Goal: Information Seeking & Learning: Check status

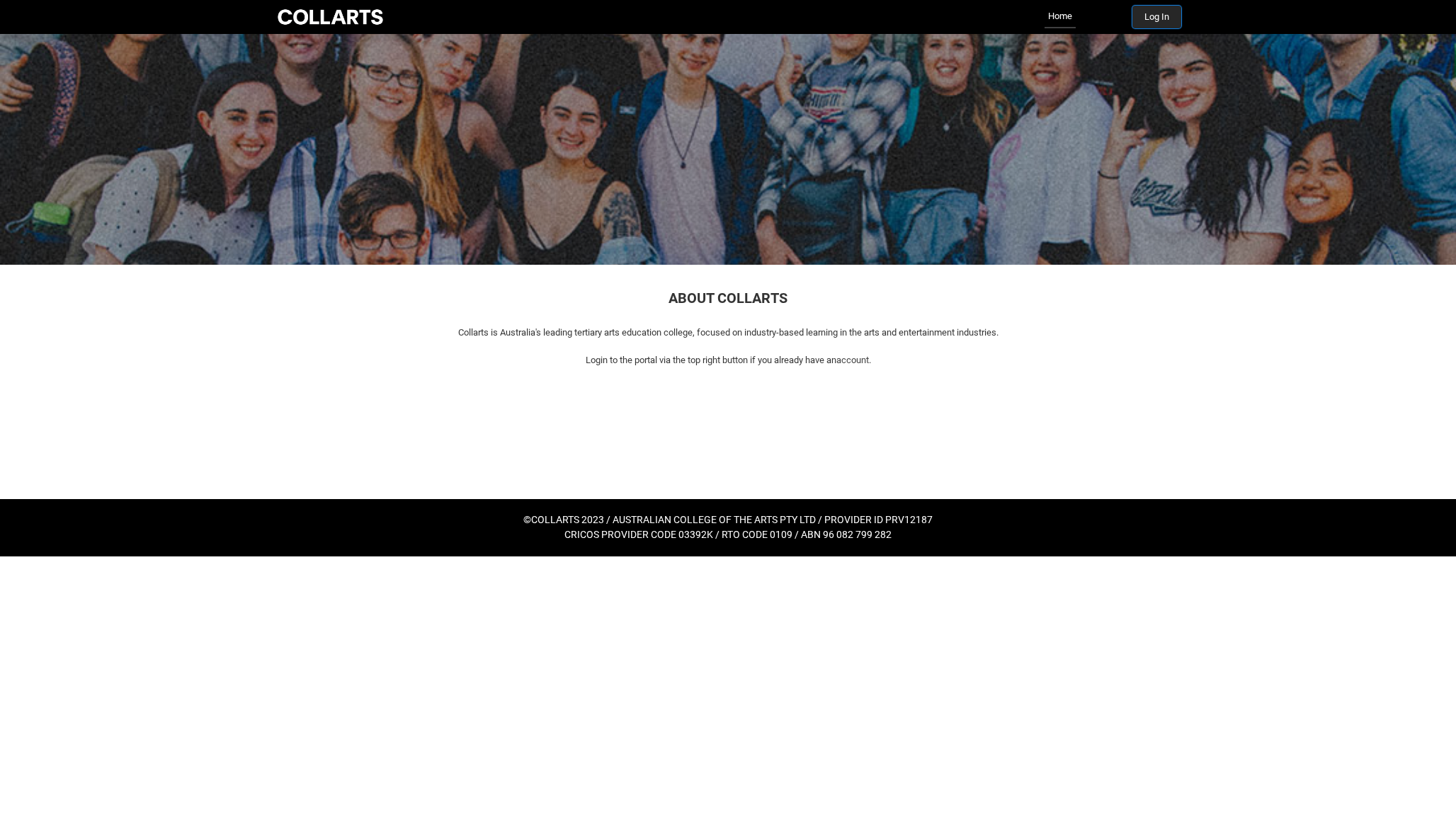
click at [1166, 23] on button "Log In" at bounding box center [1157, 17] width 49 height 23
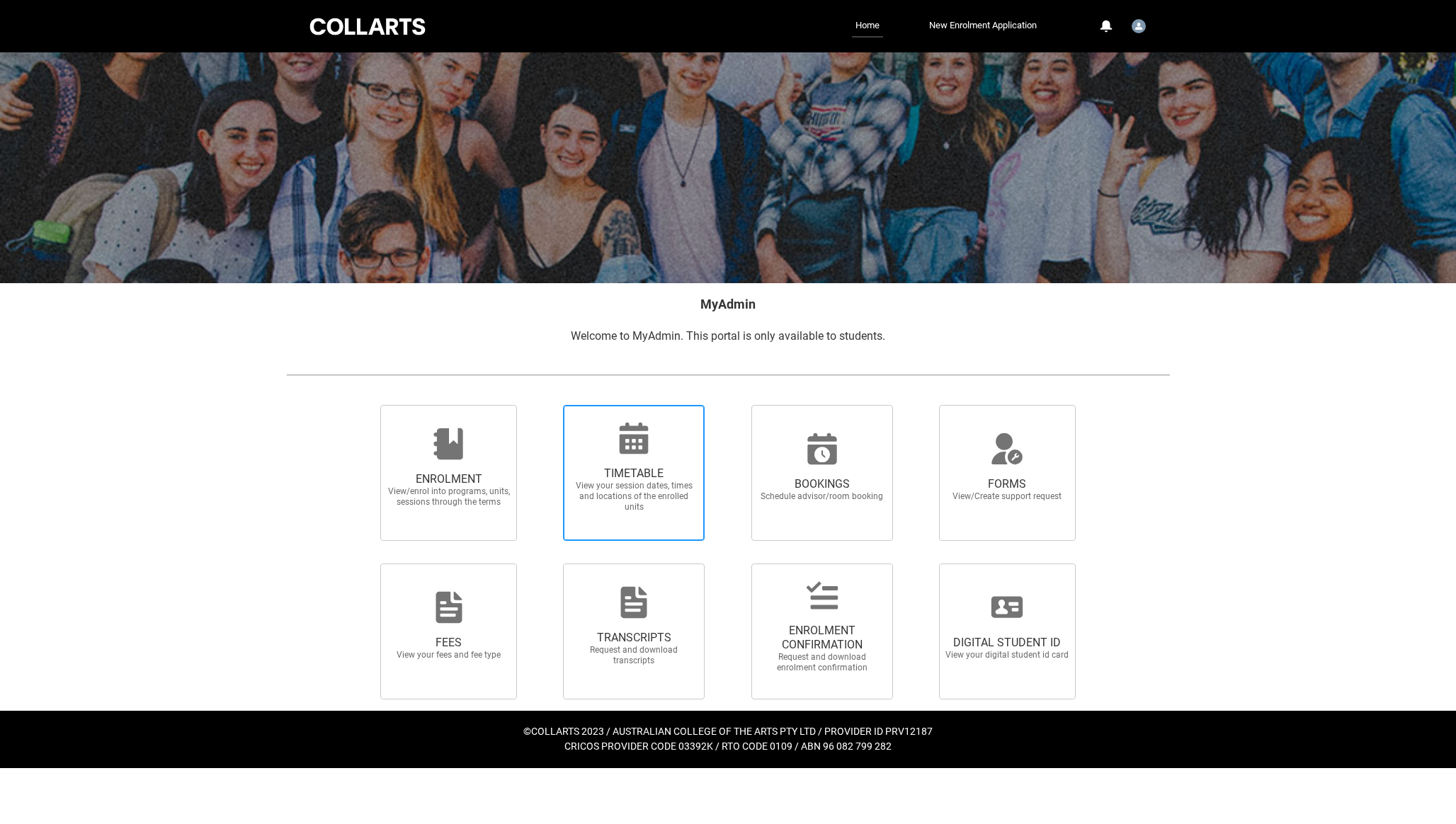
click at [636, 512] on span "View your session dates, times and locations of the enrolled units" at bounding box center [634, 496] width 124 height 32
click at [545, 405] on input "TIMETABLE View your session dates, times and locations of the enrolled units" at bounding box center [545, 404] width 1 height 1
radio input "true"
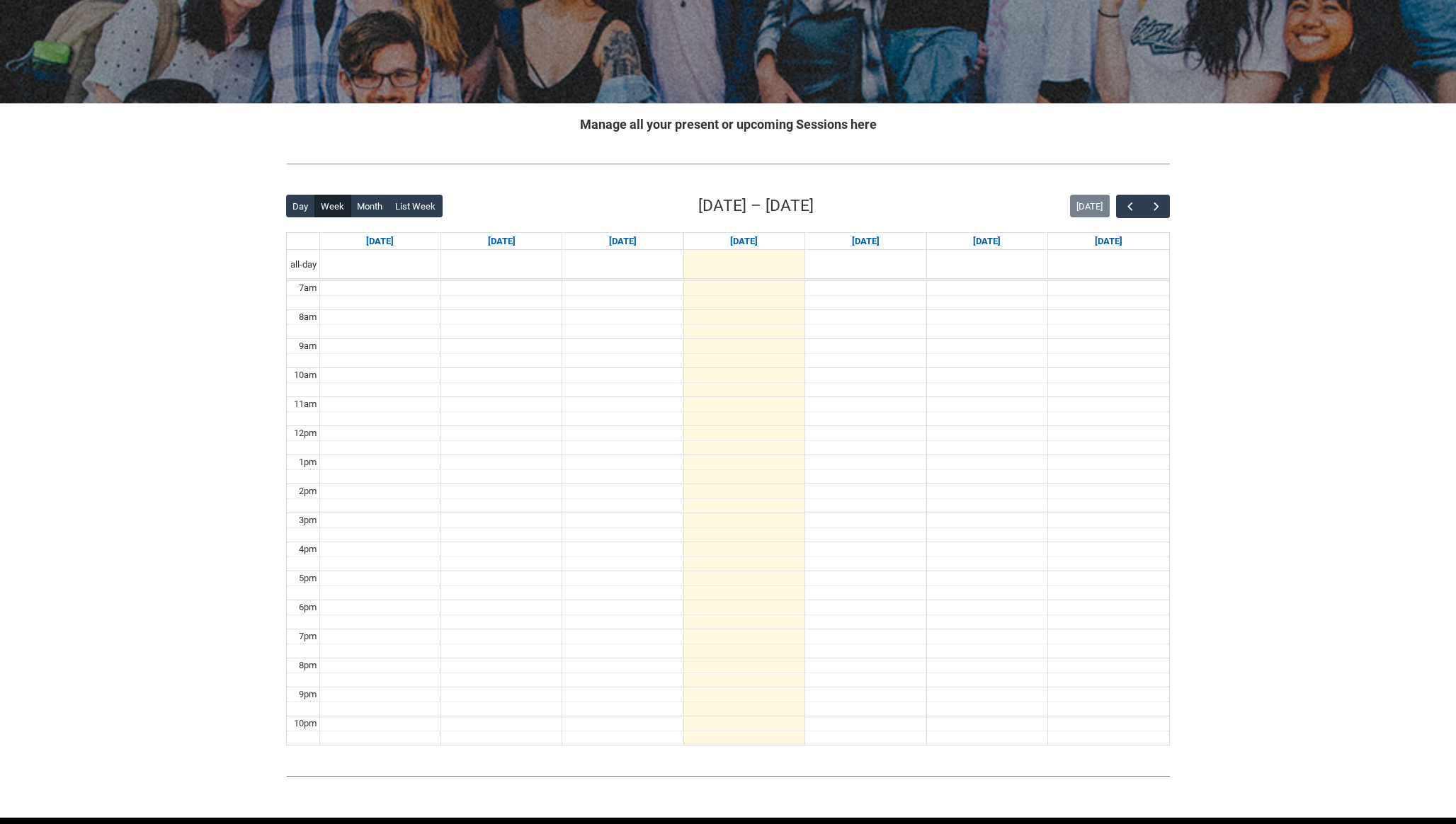
scroll to position [231, 0]
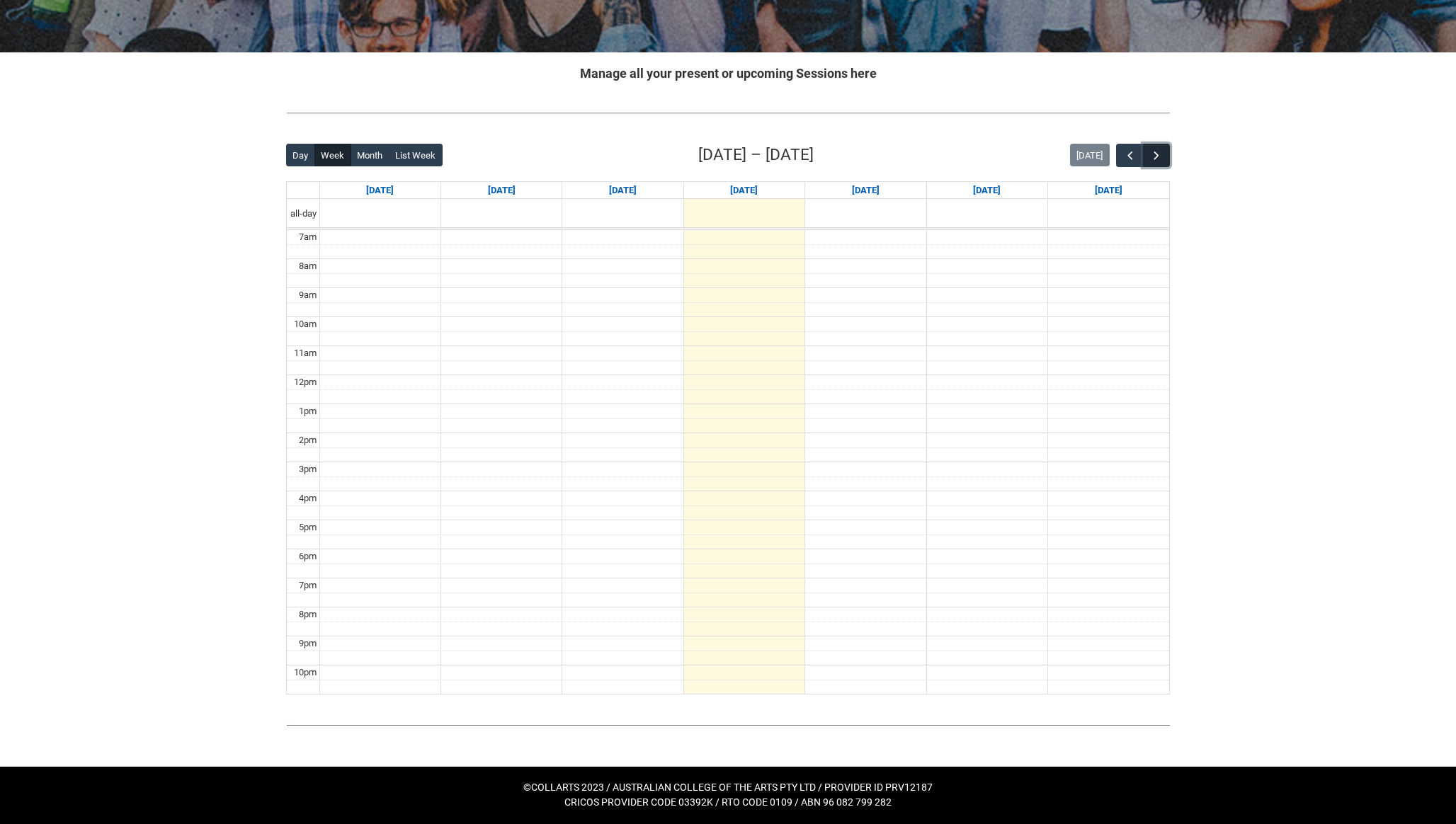
click at [1159, 152] on span "button" at bounding box center [1156, 156] width 14 height 14
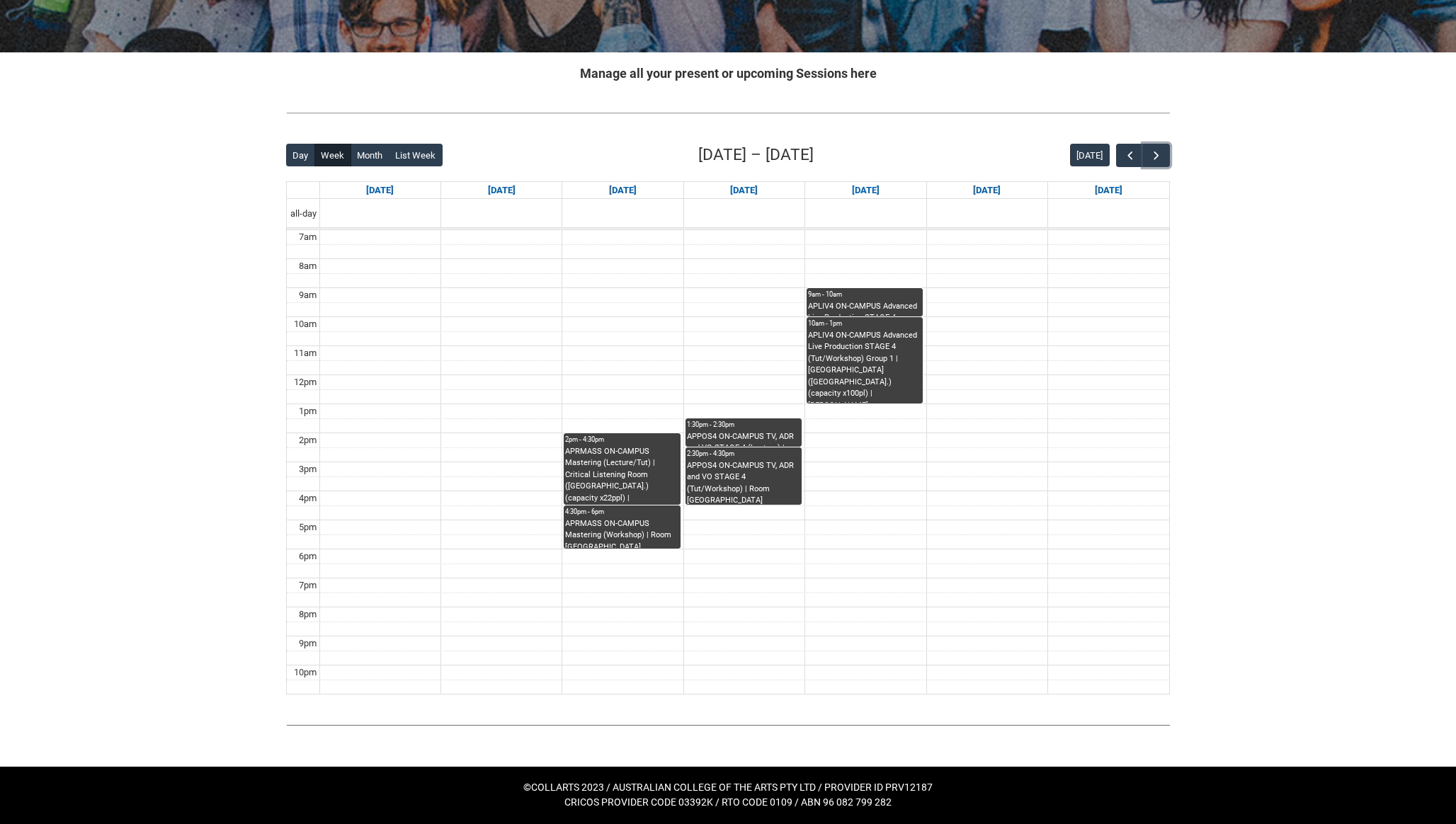
click at [848, 302] on div "APLIV4 ON-CAMPUS Advanced Live Production STAGE 4 (Lecture) | [GEOGRAPHIC_DATA]…" at bounding box center [865, 308] width 113 height 16
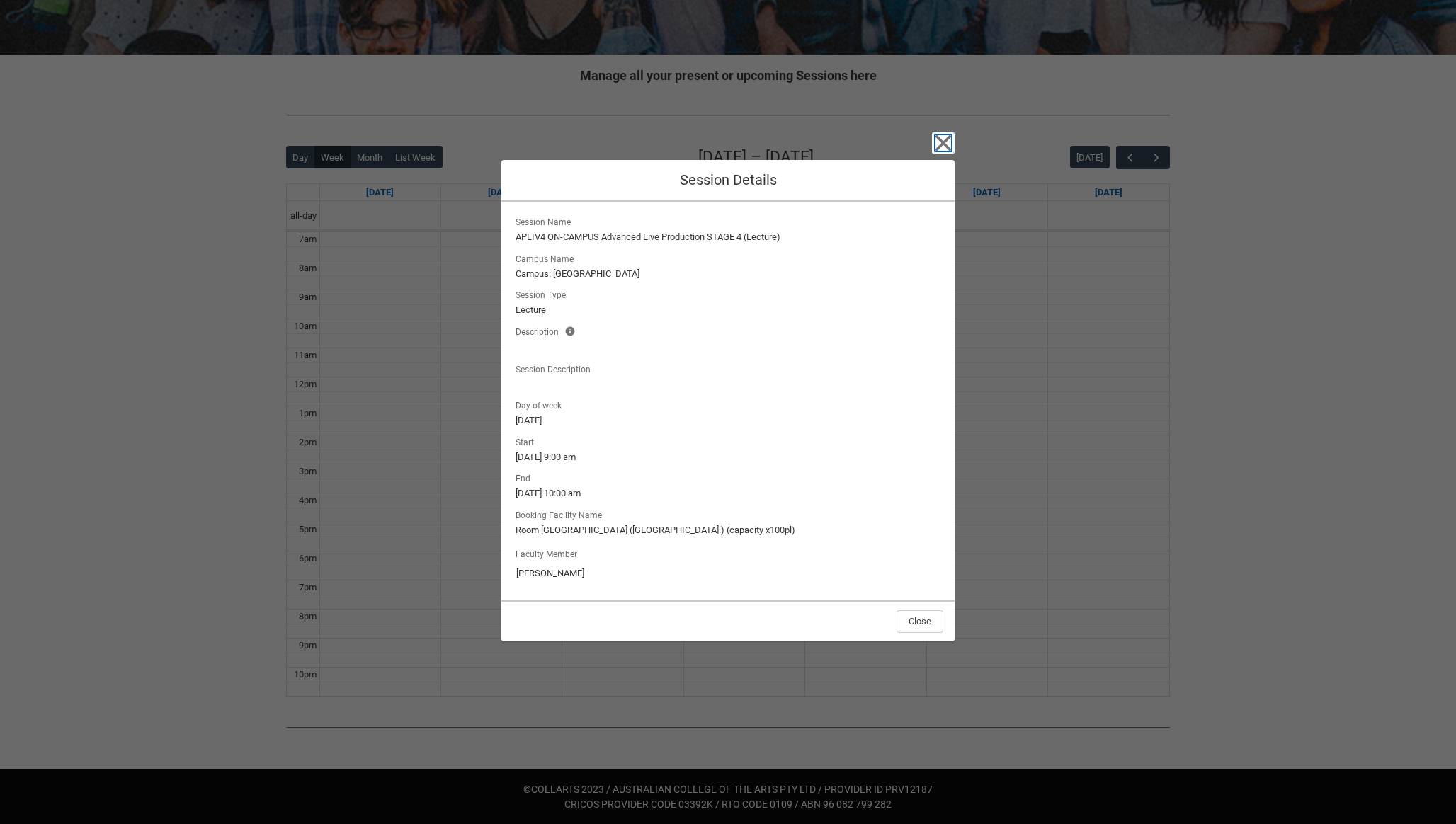
click at [945, 145] on icon "button" at bounding box center [944, 144] width 17 height 17
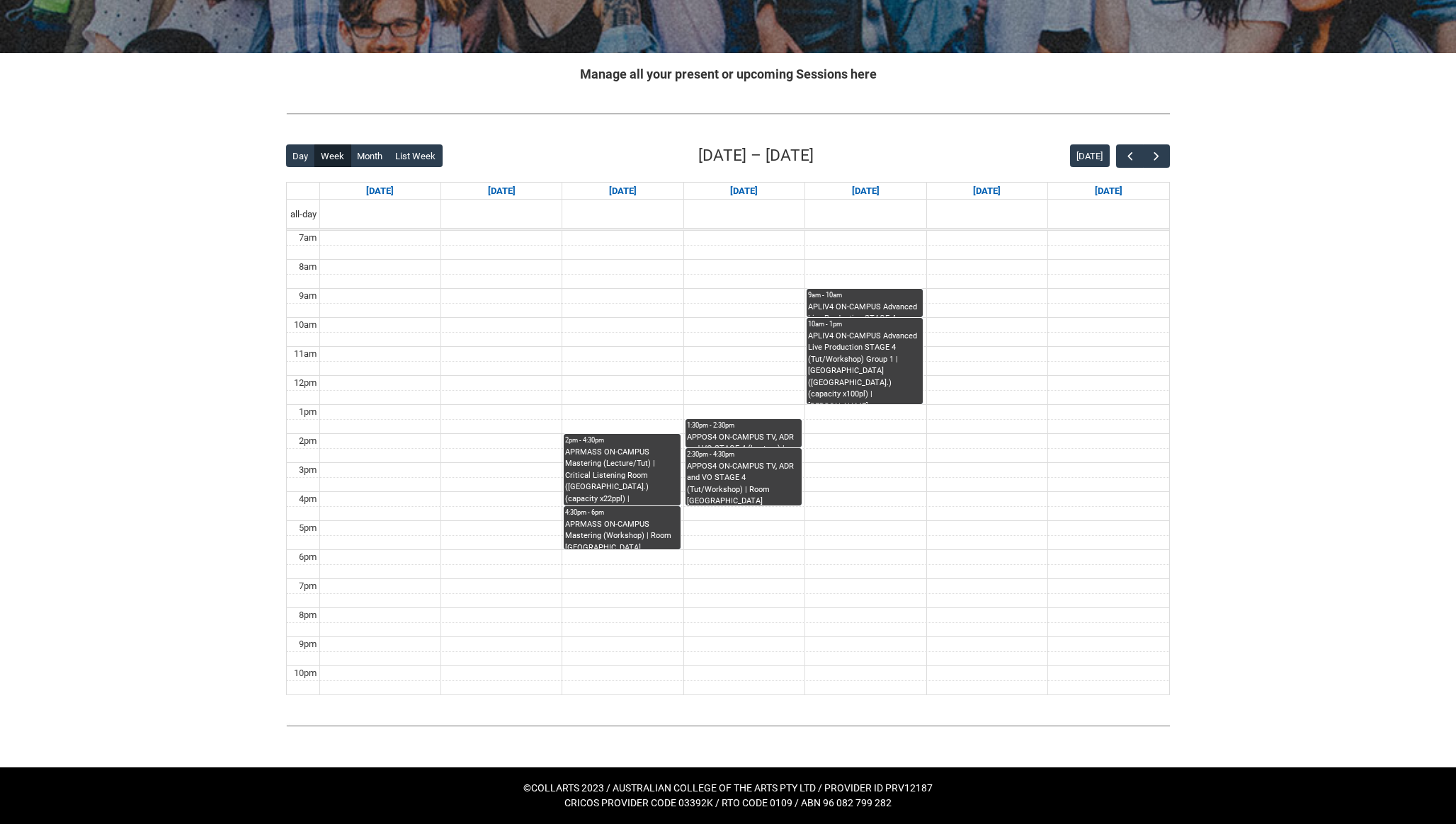
scroll to position [229, 0]
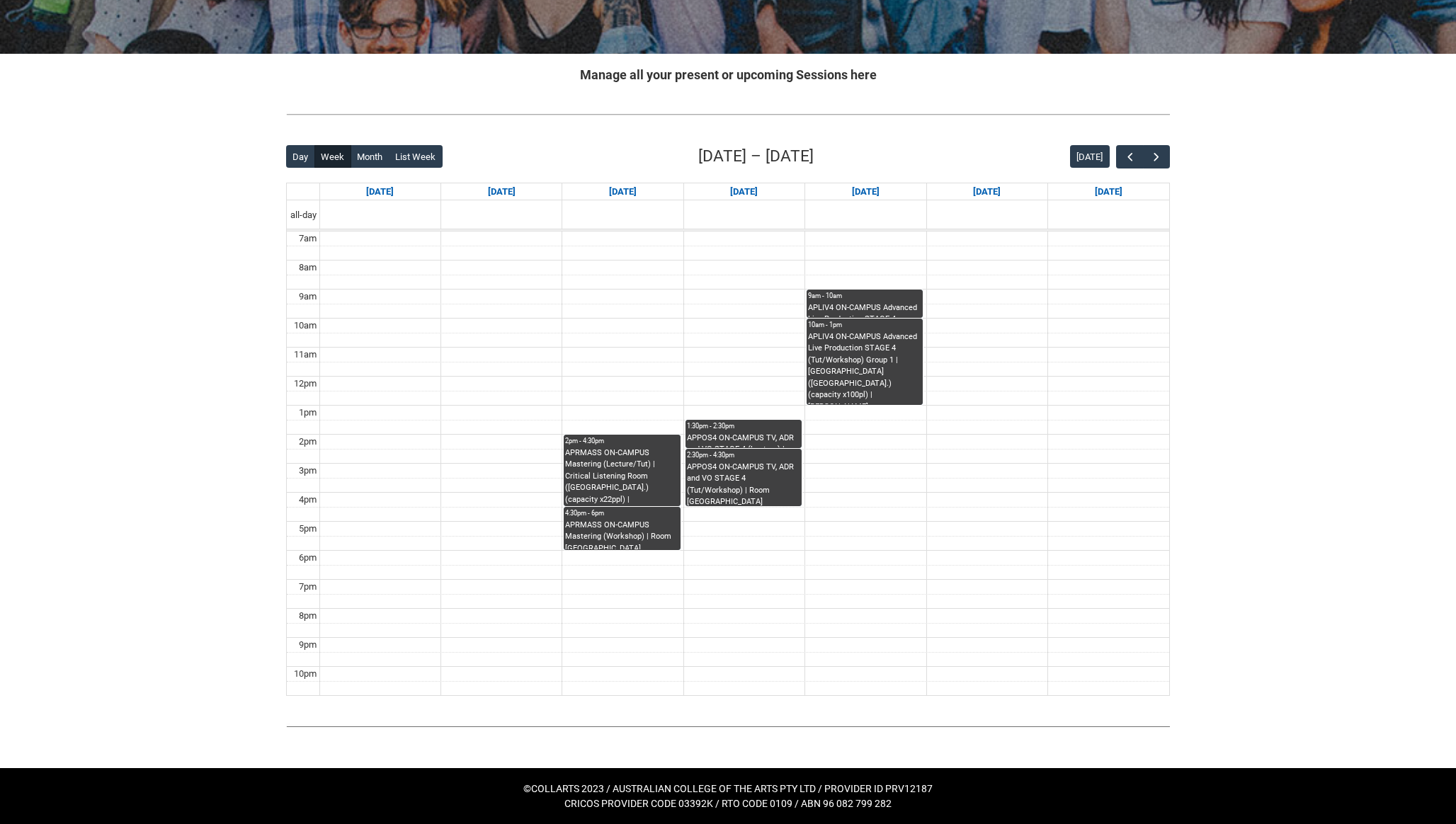
click at [738, 434] on div "APPOS4 ON-CAMPUS TV, ADR and VO STAGE 4 (Lecture) | Room 201 Lab (Wellington St…" at bounding box center [743, 440] width 113 height 16
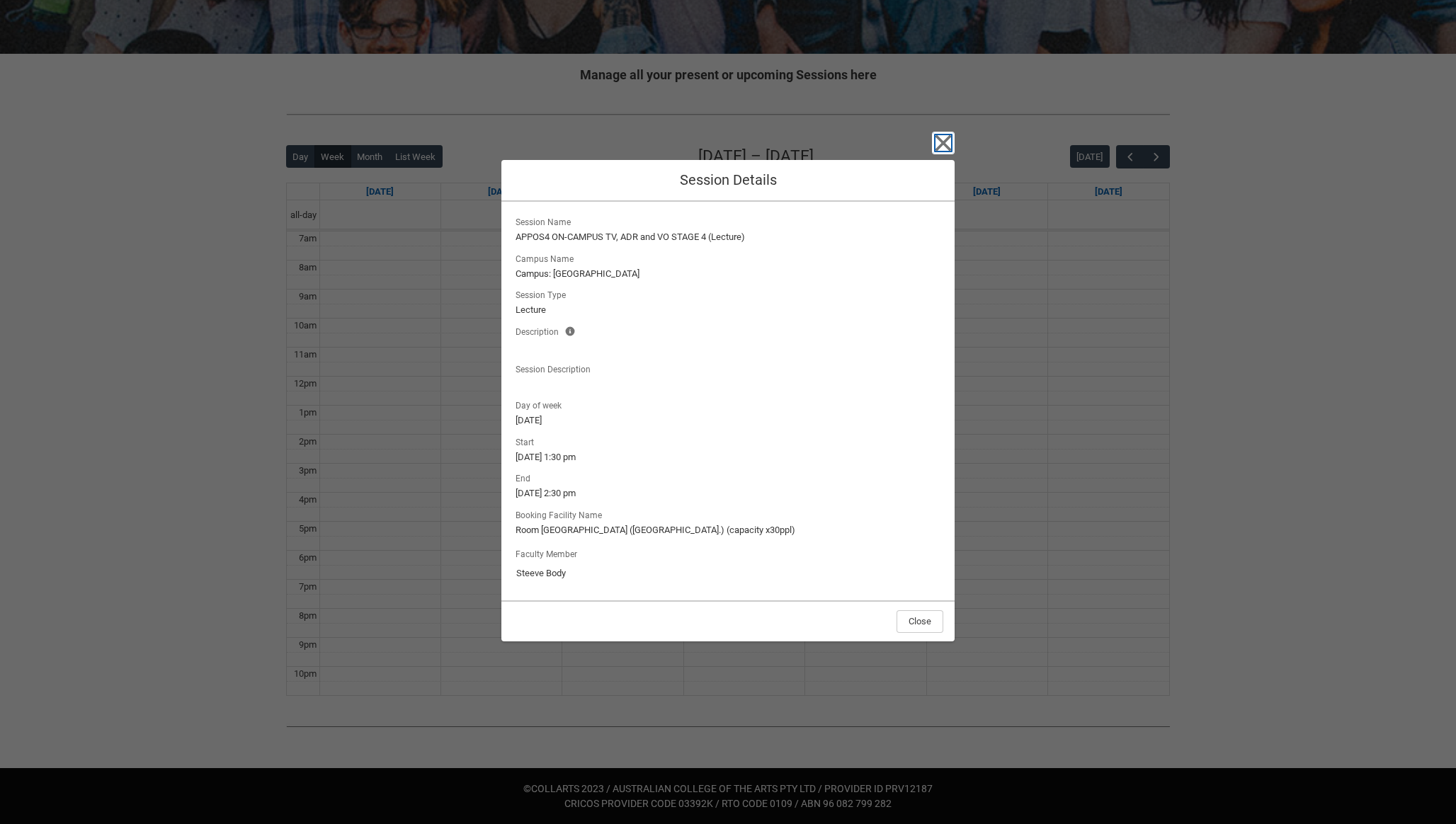
click at [937, 152] on icon "button" at bounding box center [943, 143] width 23 height 23
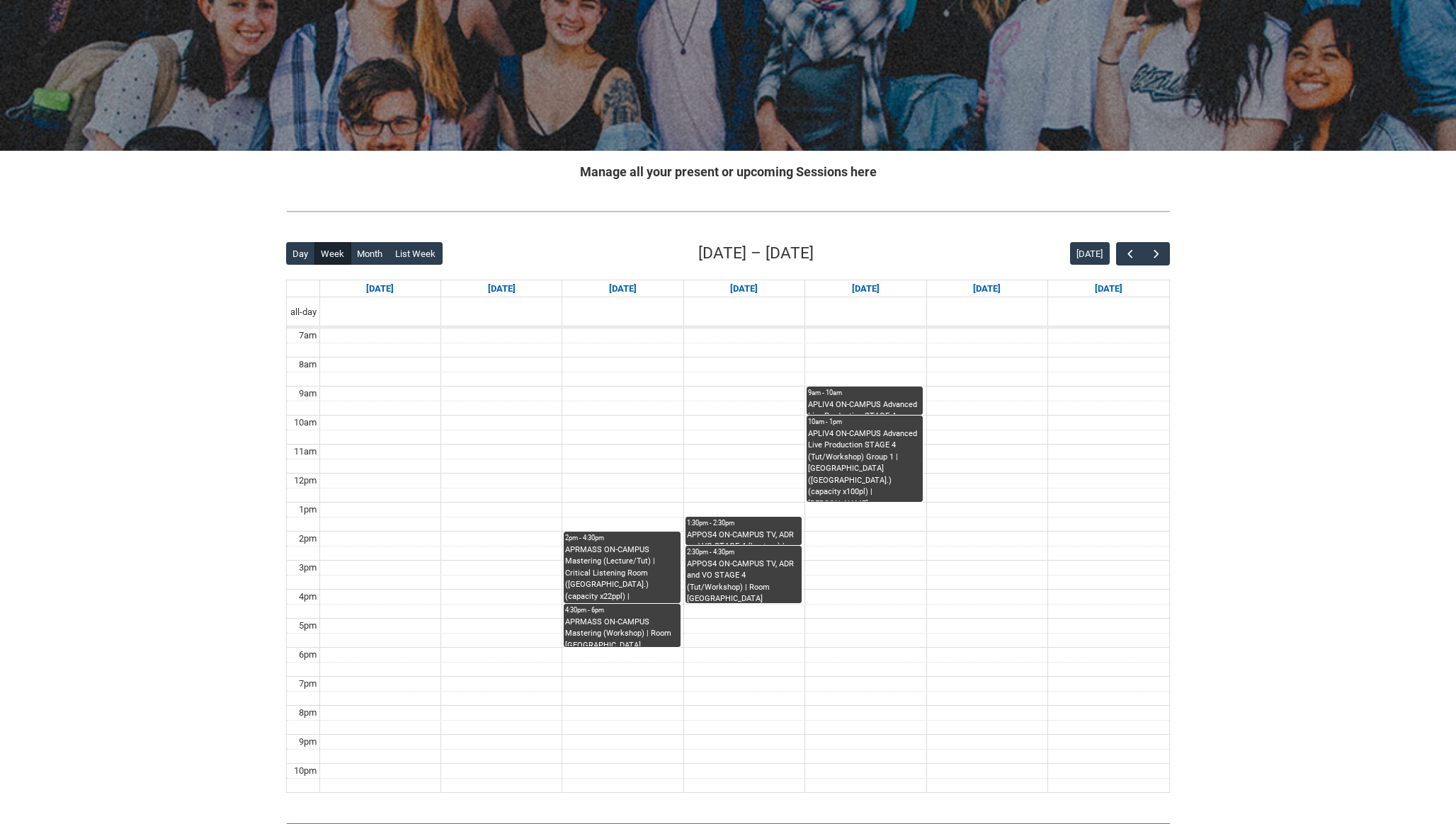
scroll to position [231, 0]
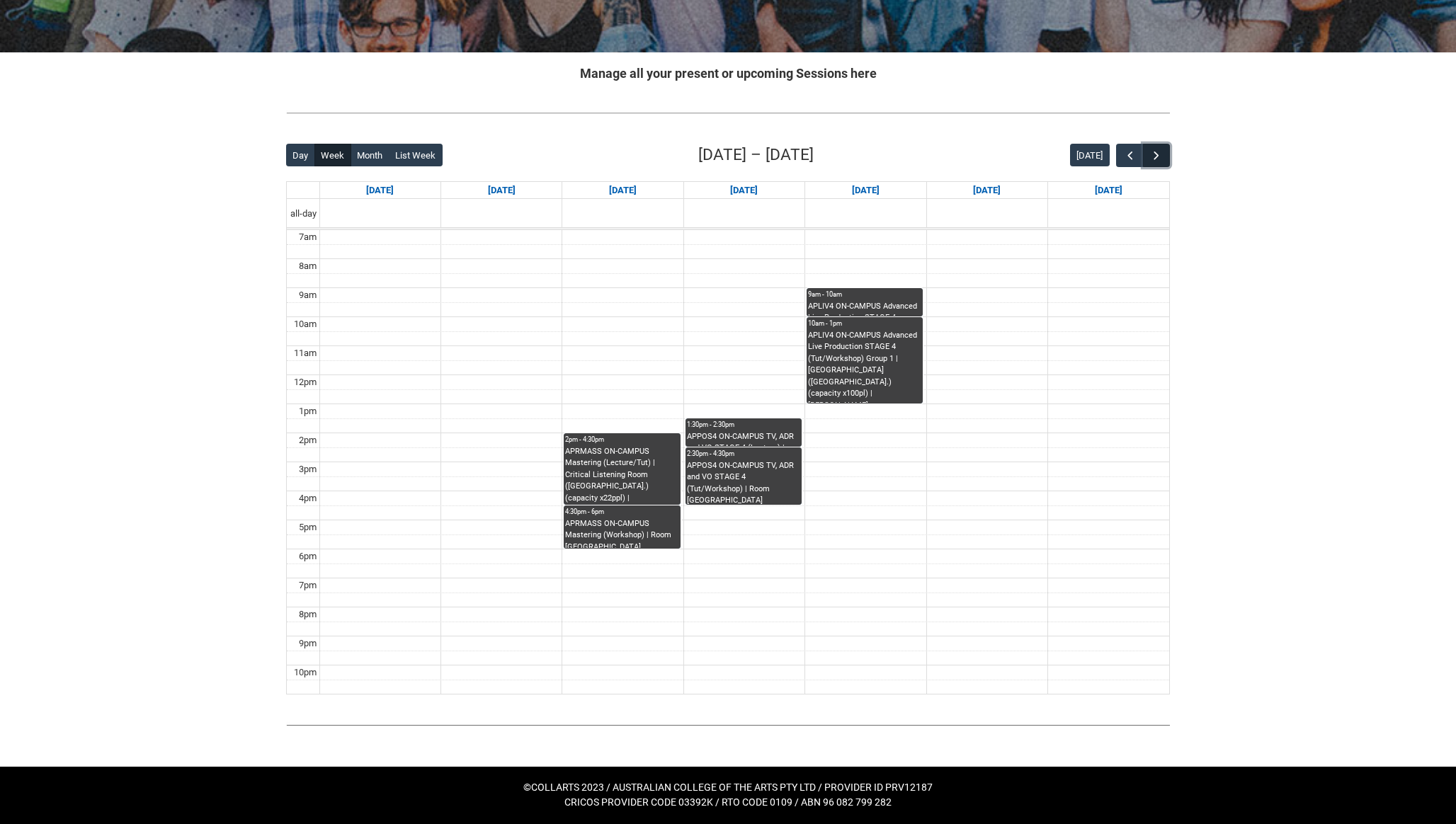
click at [1156, 147] on button "button" at bounding box center [1156, 155] width 27 height 23
click at [1128, 155] on span "button" at bounding box center [1130, 156] width 14 height 14
click at [884, 308] on div "APLIV4 ON-CAMPUS Advanced Live Production STAGE 4 (Lecture) | Room 106 Auditori…" at bounding box center [865, 308] width 113 height 16
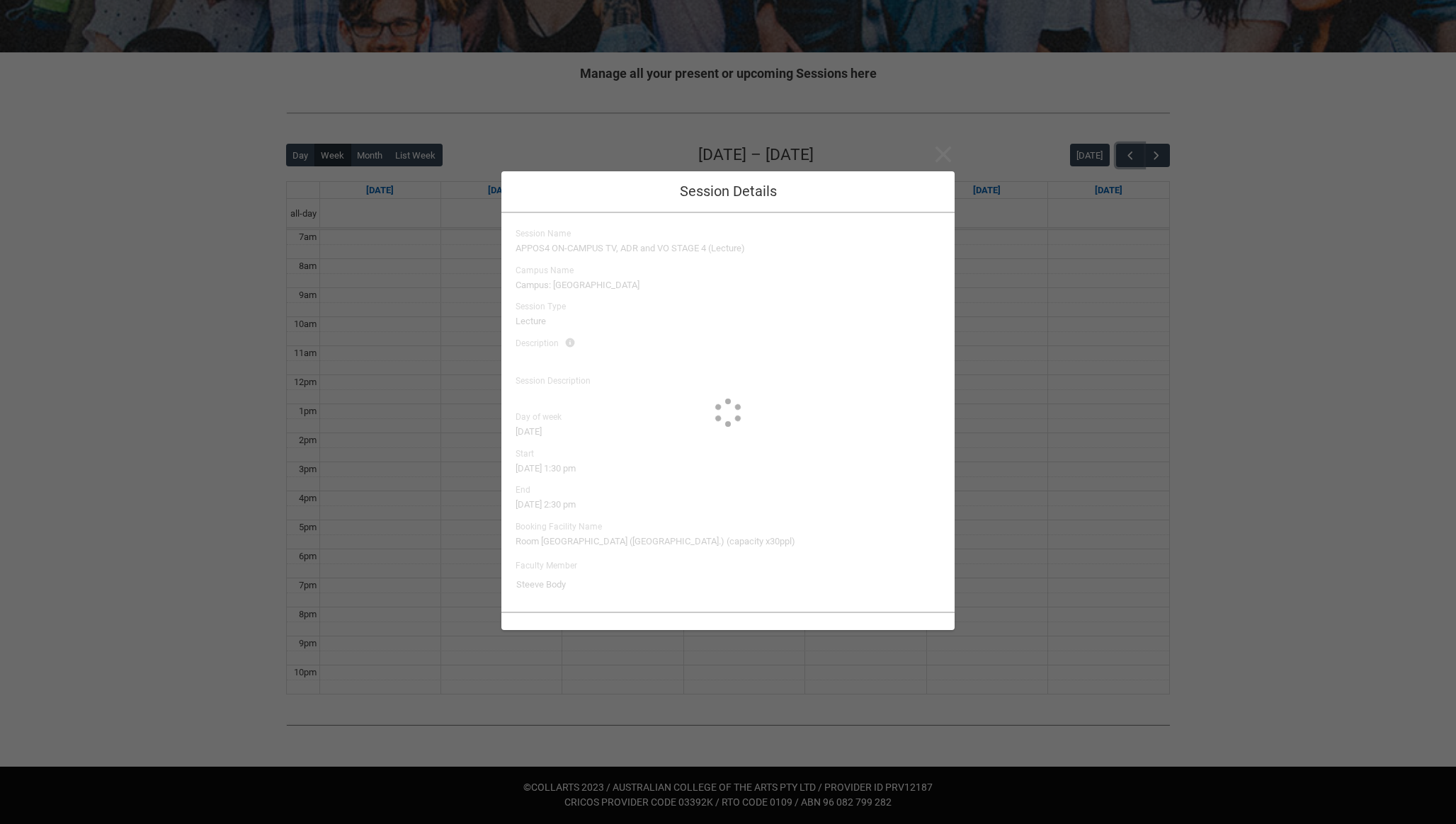
type input "Ted Furuhashi"
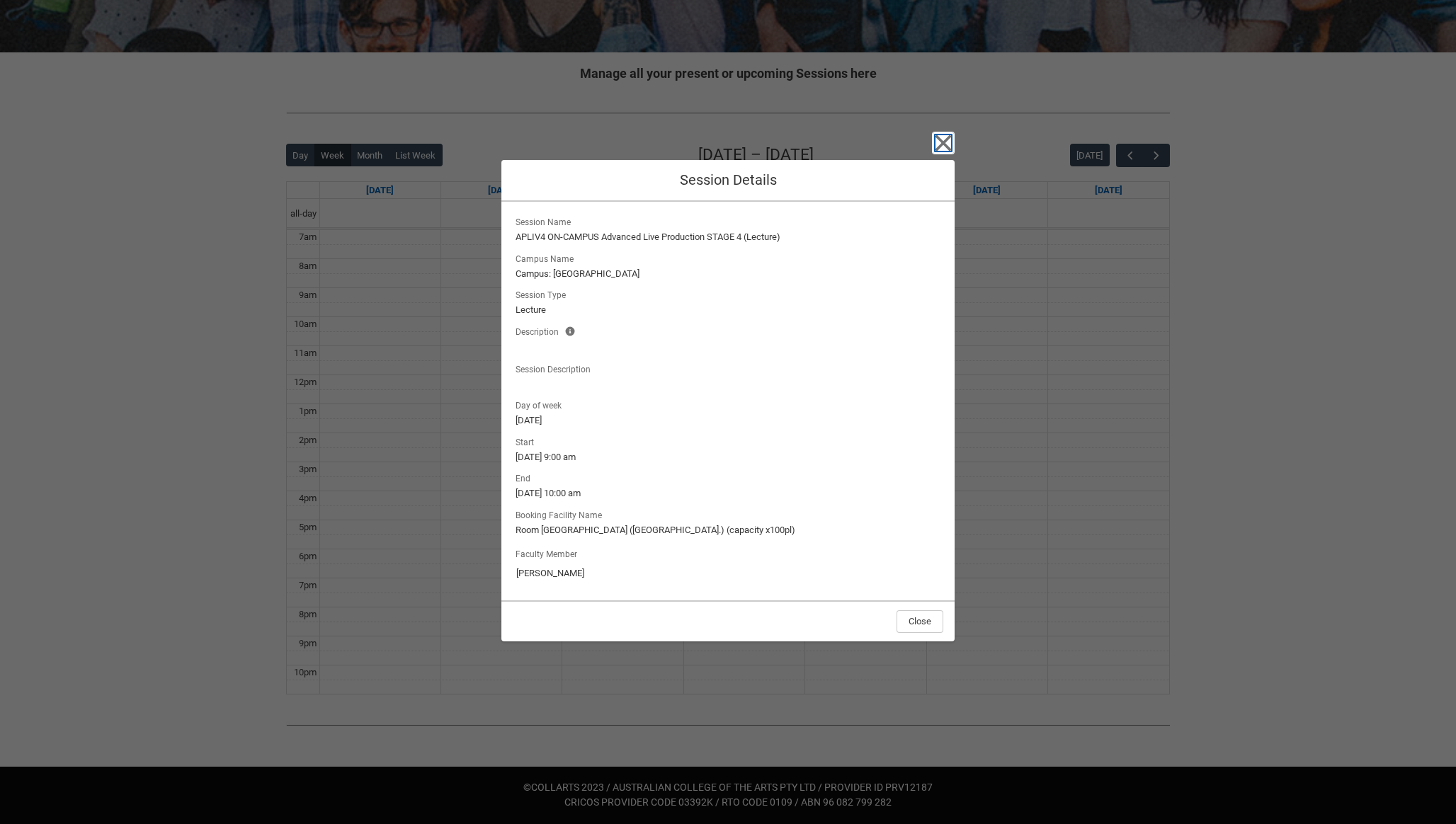
click at [940, 140] on icon "button" at bounding box center [944, 144] width 17 height 17
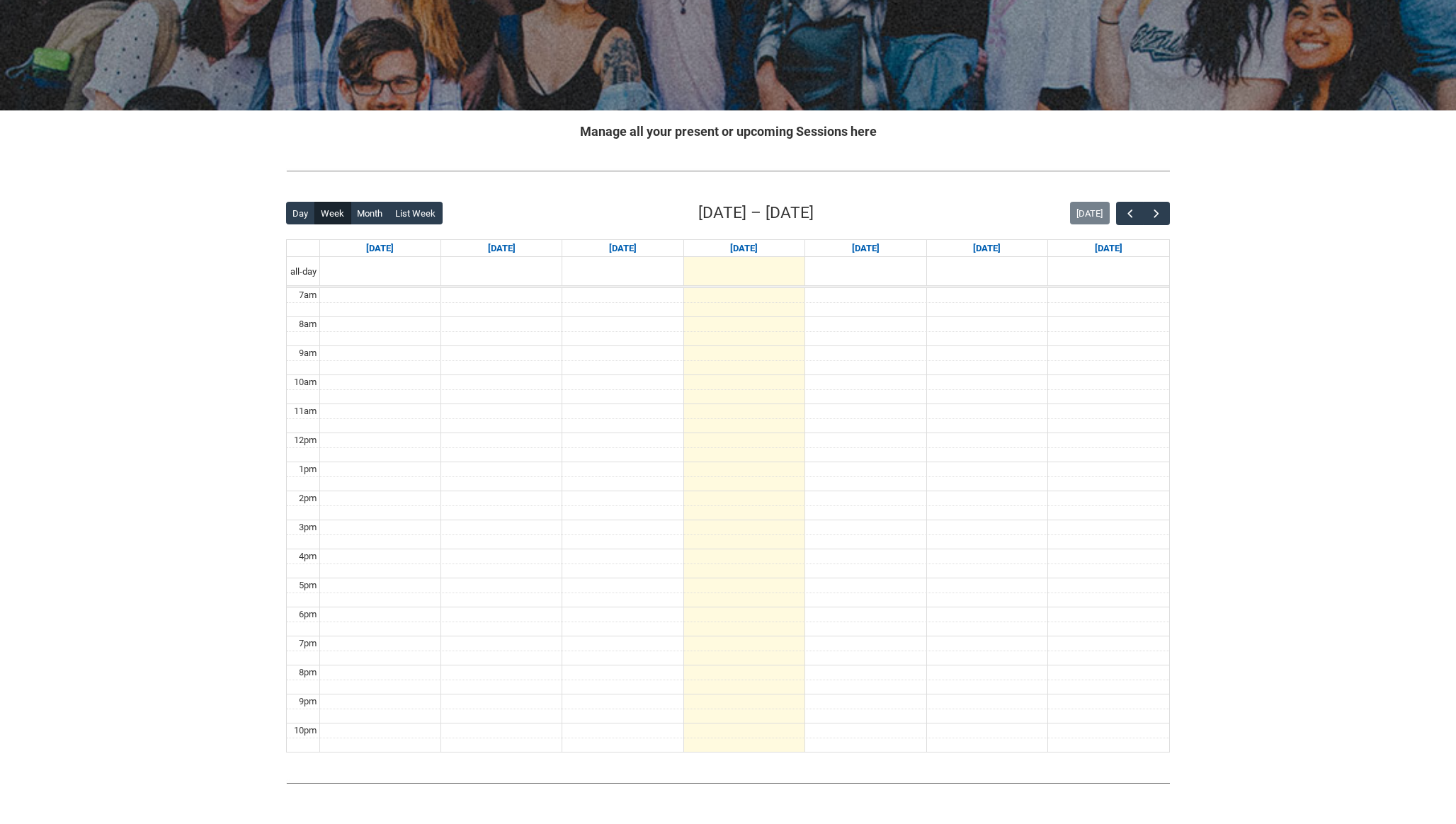
scroll to position [179, 0]
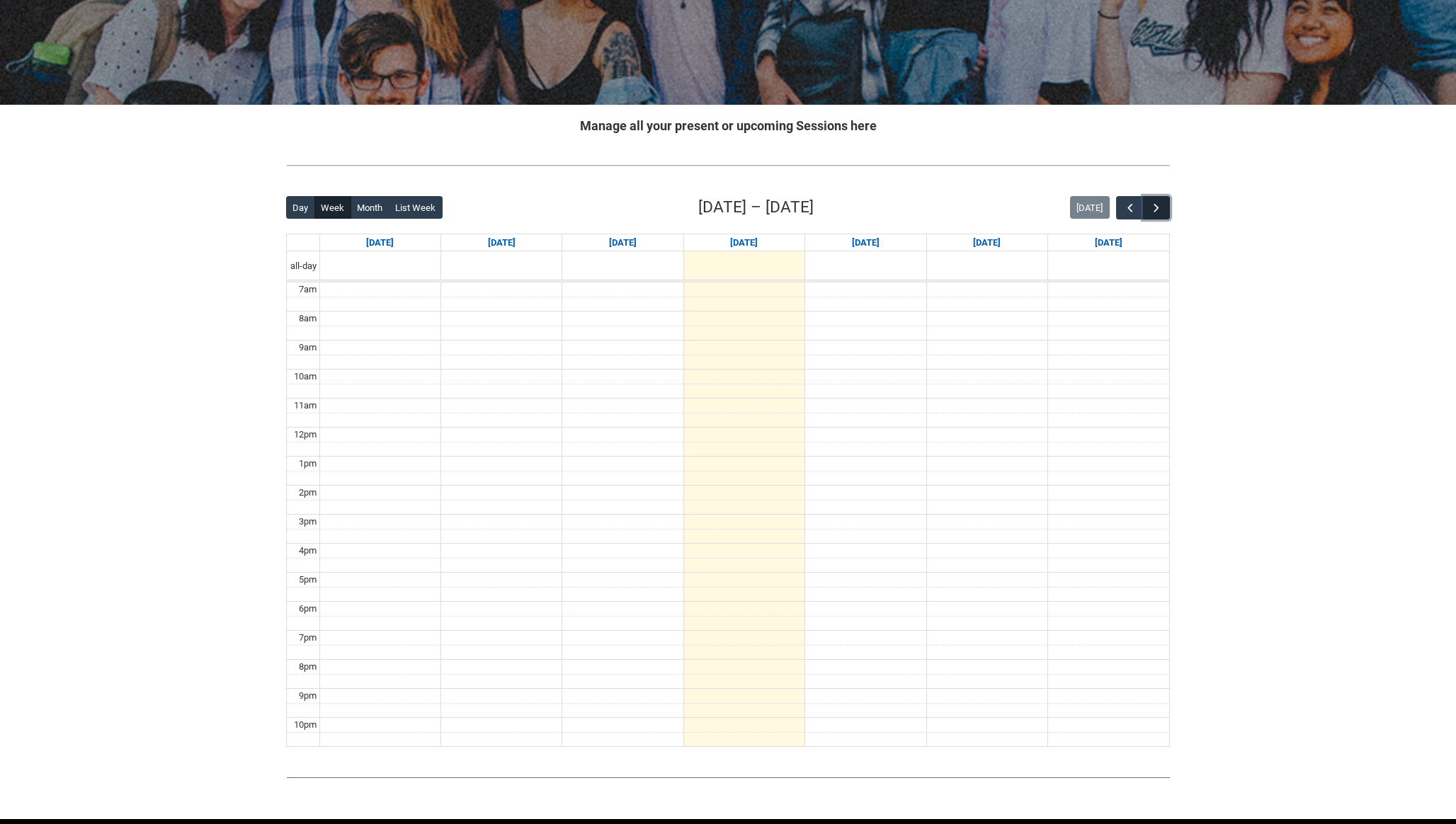
click at [1158, 203] on span "button" at bounding box center [1156, 207] width 14 height 14
